Goal: Information Seeking & Learning: Learn about a topic

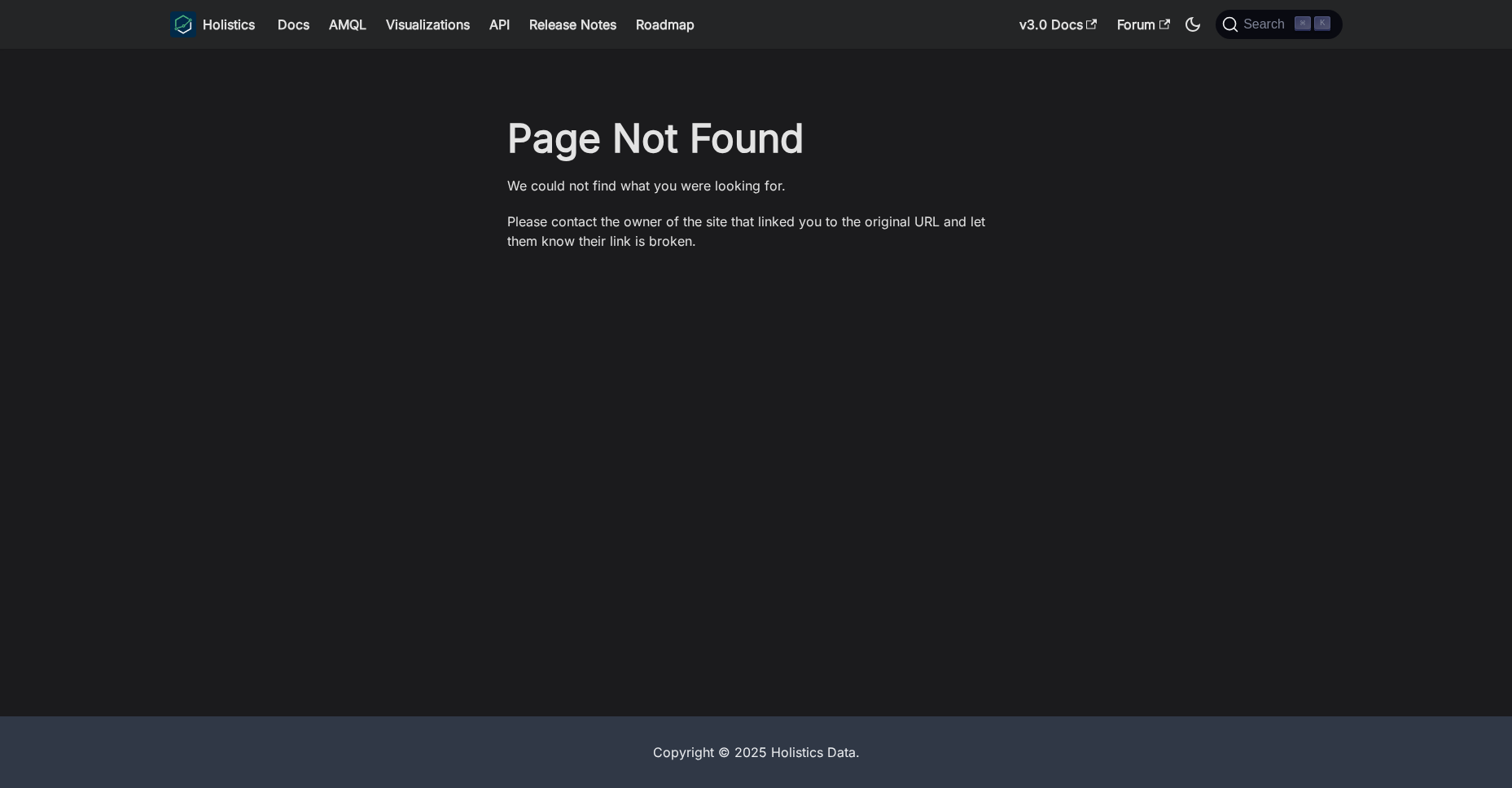
click at [1134, 180] on div "Page Not Found We could not find what you were looking for. Please contact the …" at bounding box center [756, 190] width 1074 height 153
click at [1281, 23] on span "Search" at bounding box center [1266, 24] width 57 height 14
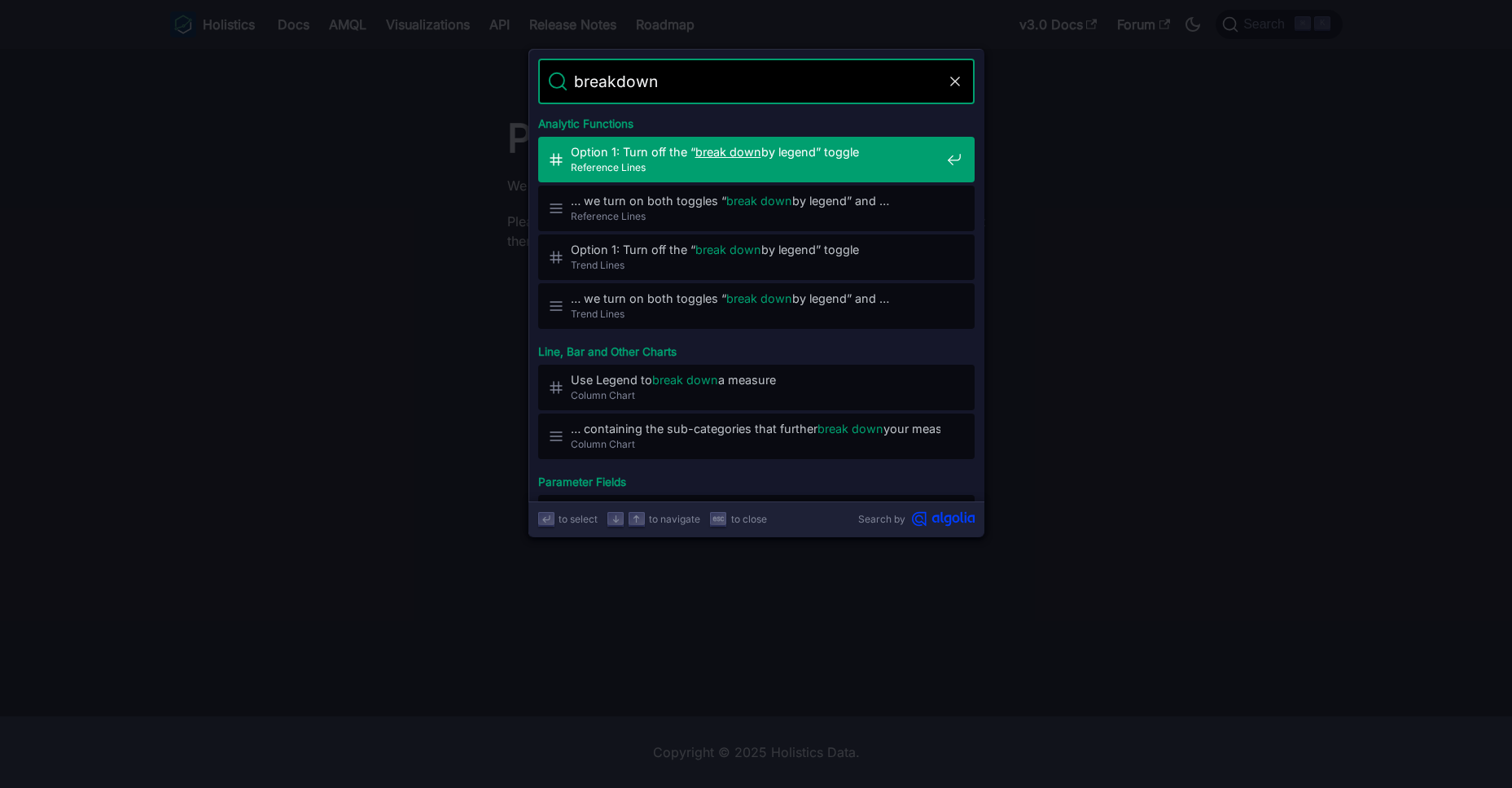
type input "breakdown"
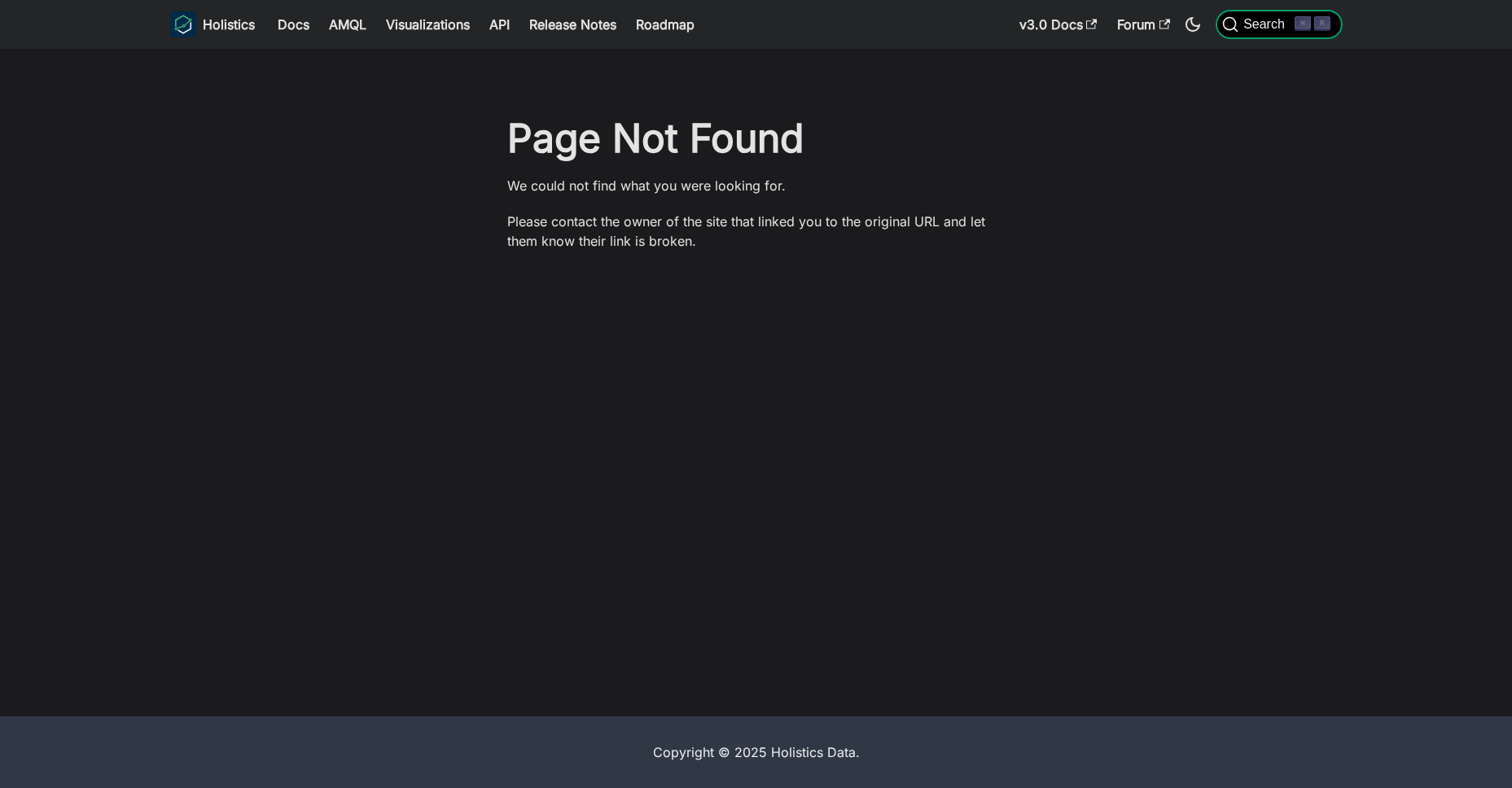
click at [1267, 24] on span "Search" at bounding box center [1266, 24] width 57 height 14
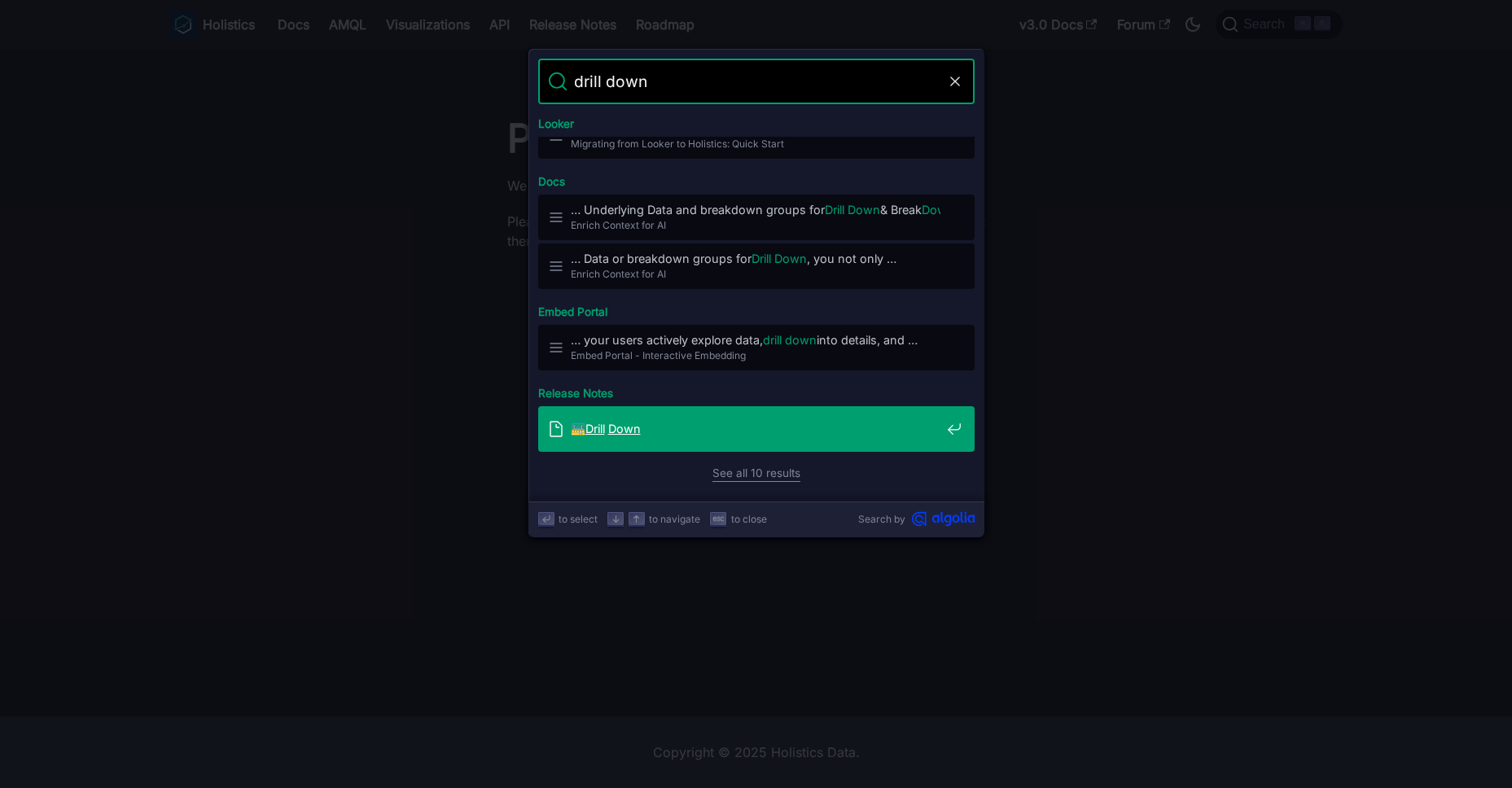
scroll to position [330, 0]
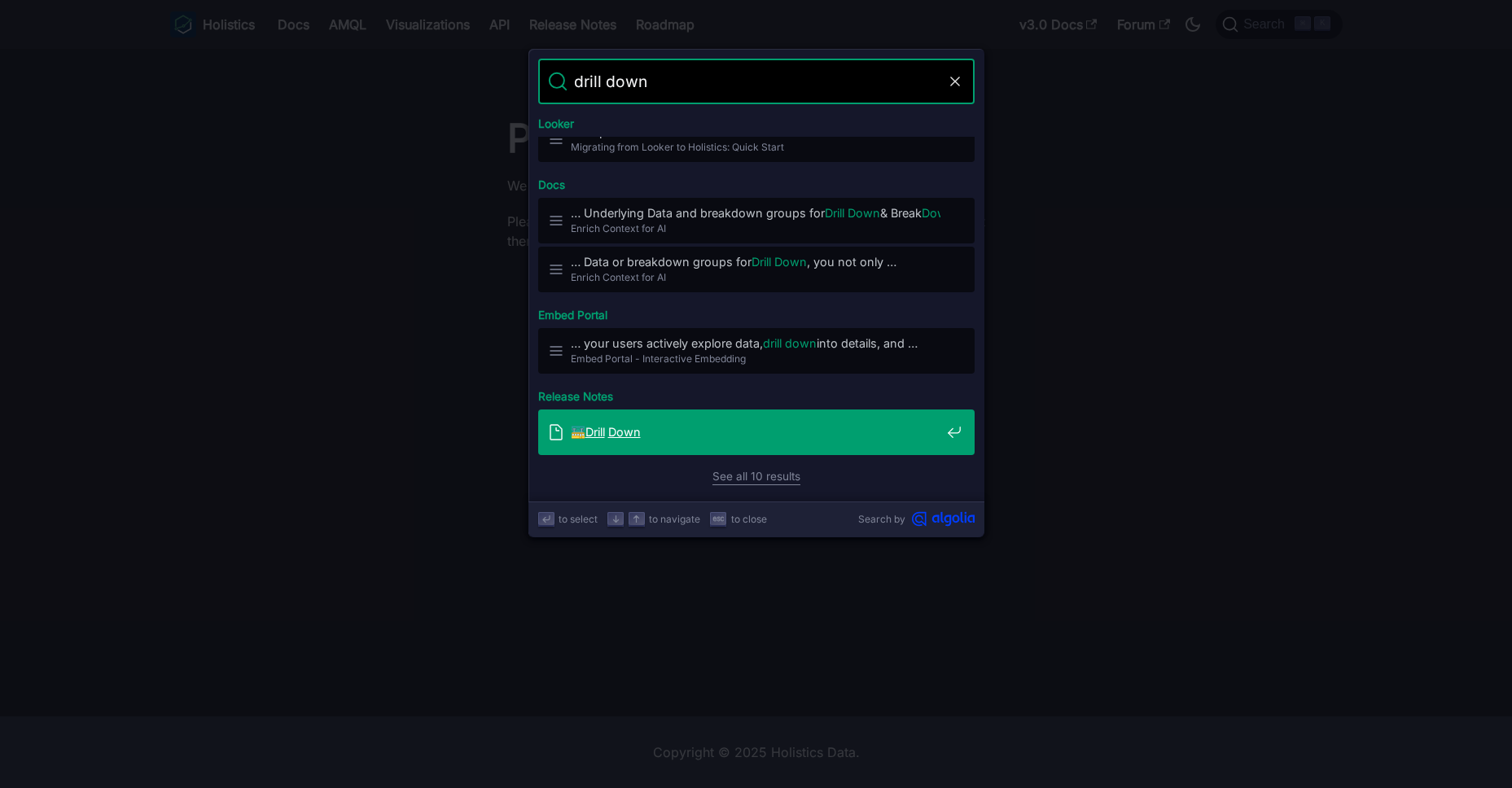
type input "drill down"
